Goal: Task Accomplishment & Management: Manage account settings

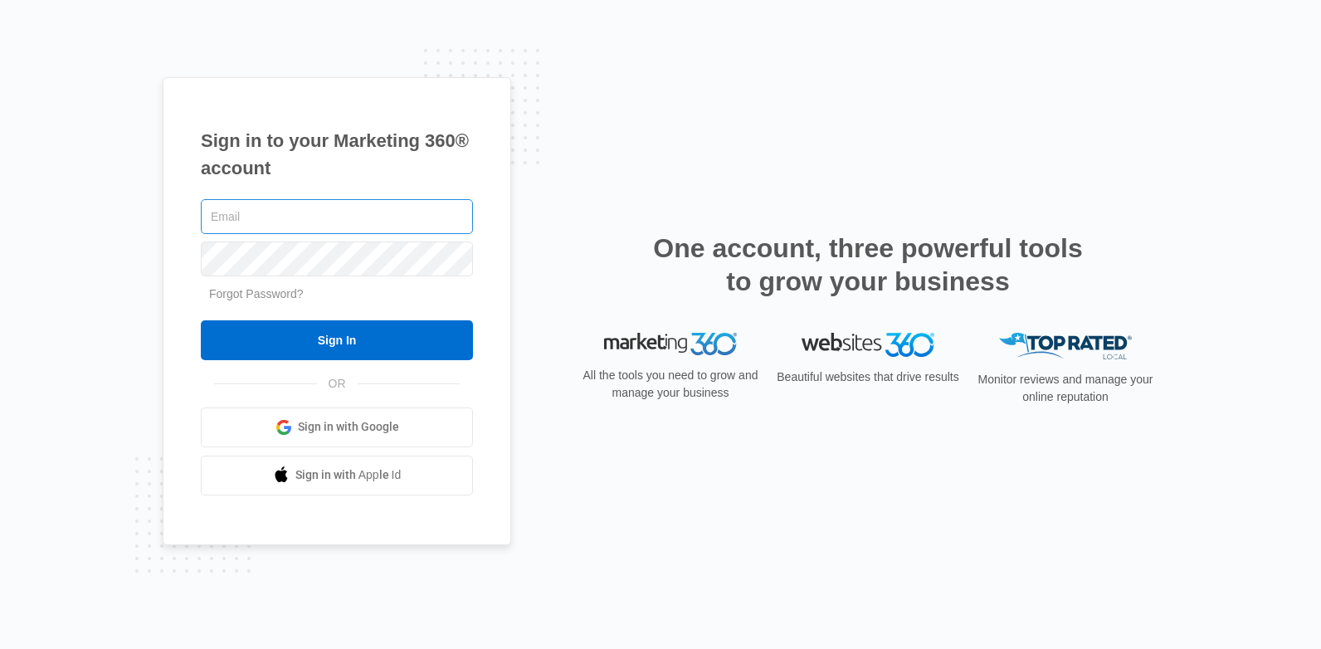
click at [275, 225] on input "text" at bounding box center [337, 216] width 272 height 35
type input "[EMAIL_ADDRESS][DOMAIN_NAME]"
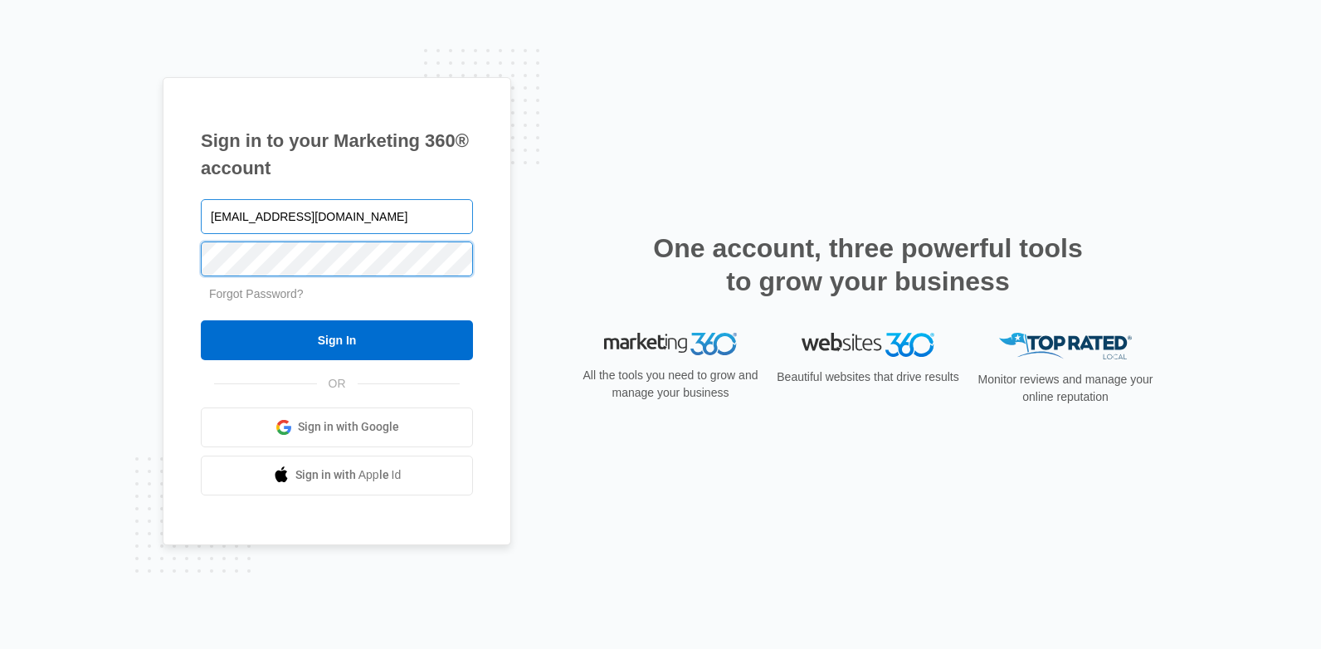
click at [201, 320] on input "Sign In" at bounding box center [337, 340] width 272 height 40
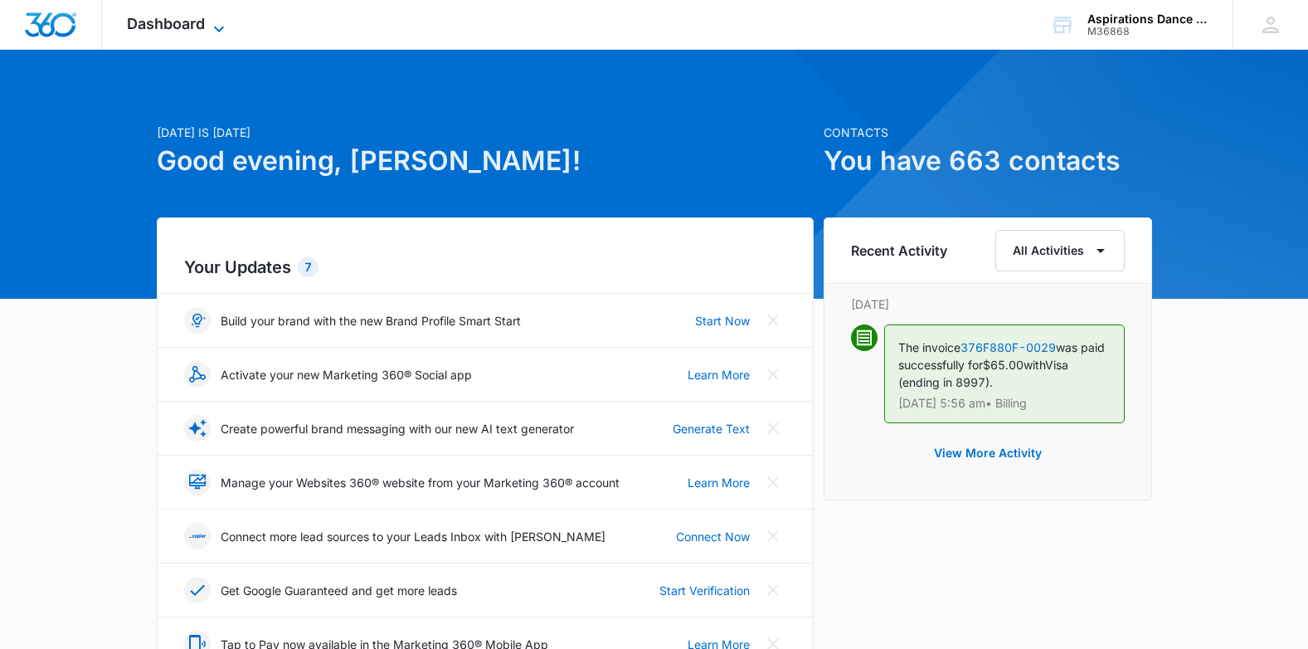
click at [216, 27] on icon at bounding box center [219, 29] width 10 height 6
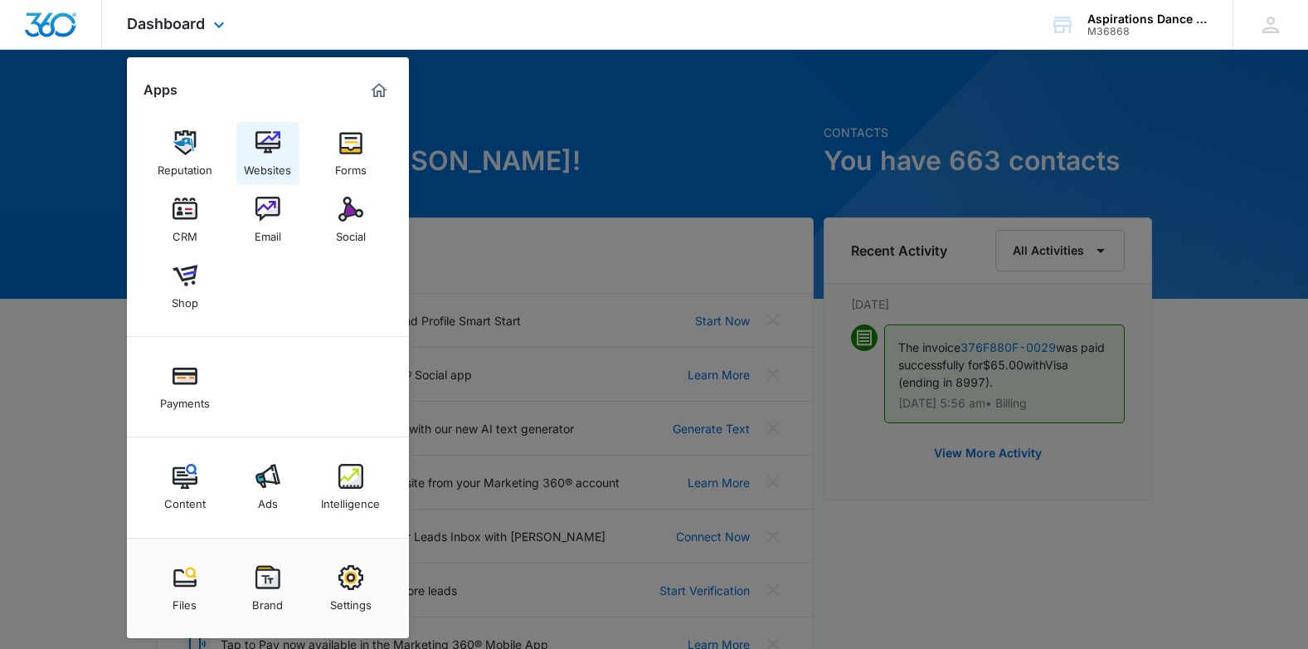
click at [265, 137] on img at bounding box center [268, 142] width 25 height 25
